Goal: Book appointment/travel/reservation

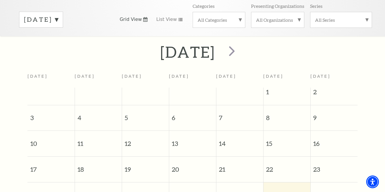
scroll to position [90, 0]
click at [240, 43] on span "next" at bounding box center [232, 51] width 17 height 17
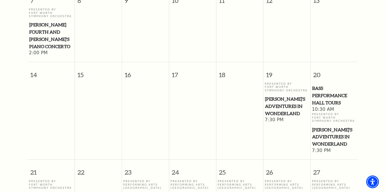
scroll to position [0, 0]
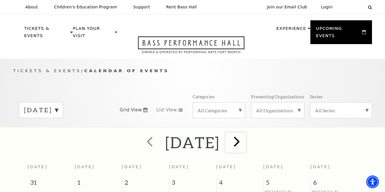
click at [245, 133] on span "next" at bounding box center [237, 141] width 17 height 17
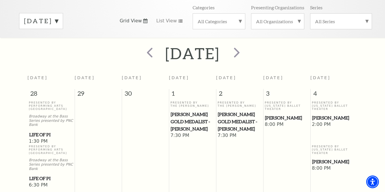
scroll to position [87, 0]
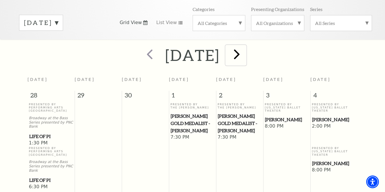
click at [245, 49] on span "next" at bounding box center [237, 54] width 17 height 17
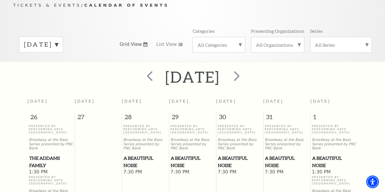
scroll to position [48, 0]
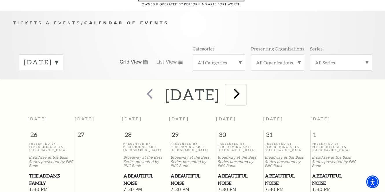
click at [245, 86] on span "next" at bounding box center [237, 93] width 17 height 17
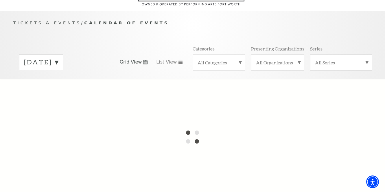
click at [58, 58] on label "November 2025" at bounding box center [41, 62] width 34 height 9
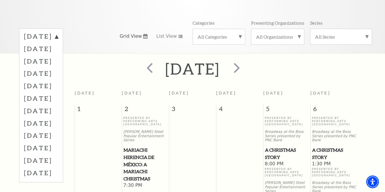
scroll to position [73, 0]
click at [58, 92] on label "January 2026" at bounding box center [41, 98] width 34 height 12
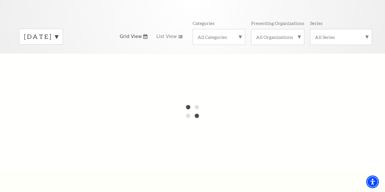
click at [239, 34] on label "All Categories" at bounding box center [219, 37] width 43 height 6
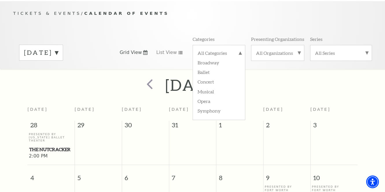
scroll to position [51, 0]
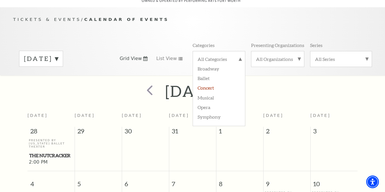
click at [206, 83] on label "Concert" at bounding box center [219, 88] width 43 height 10
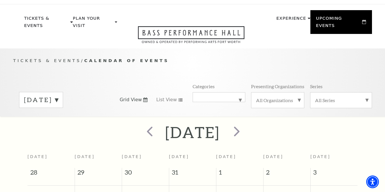
scroll to position [0, 0]
